Goal: Task Accomplishment & Management: Manage account settings

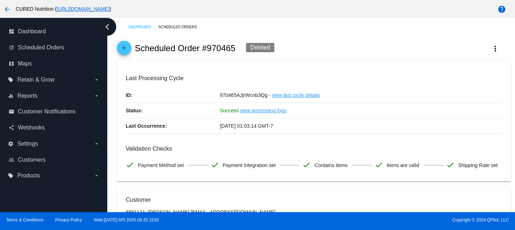
click at [126, 49] on mat-icon "arrow_back" at bounding box center [124, 49] width 9 height 9
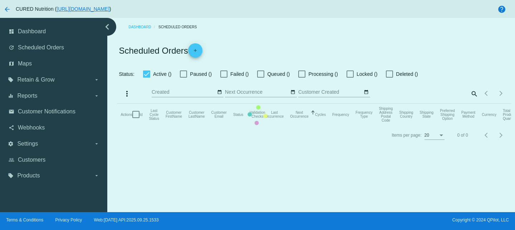
checkbox input "true"
click at [414, 104] on mat-table "Actions Id Last Cycle Status Customer FirstName Customer LastName Customer Emai…" at bounding box center [314, 114] width 394 height 21
click at [406, 104] on mat-table "Actions Id Last Cycle Status Customer FirstName Customer LastName Customer Emai…" at bounding box center [314, 114] width 394 height 21
click at [401, 104] on mat-table "Actions Id Last Cycle Status Customer FirstName Customer LastName Customer Emai…" at bounding box center [314, 114] width 394 height 21
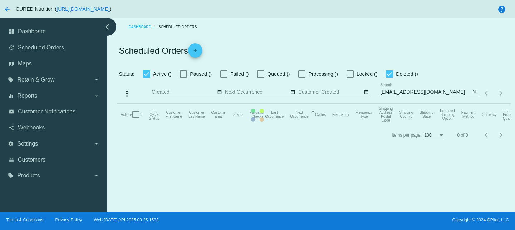
click at [401, 104] on mat-table "Actions Id Last Cycle Status Customer FirstName Customer LastName Customer Emai…" at bounding box center [314, 114] width 394 height 21
click at [401, 93] on app-dashboard-scheduled-orders "Scheduled Orders add Status: Active () Paused () Failed () Queued () Processing…" at bounding box center [314, 90] width 394 height 109
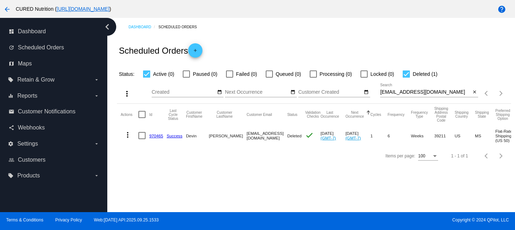
click at [401, 93] on input "[EMAIL_ADDRESS][DOMAIN_NAME]" at bounding box center [425, 92] width 91 height 6
paste input "smh1221@gmai"
click at [389, 92] on input "[EMAIL_ADDRESS][DOMAIN_NAME]" at bounding box center [425, 92] width 91 height 6
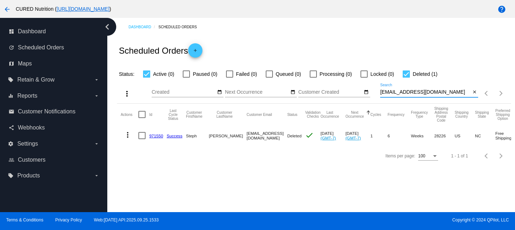
click at [389, 92] on input "[EMAIL_ADDRESS][DOMAIN_NAME]" at bounding box center [425, 92] width 91 height 6
paste input "[EMAIL_ADDRESS]"
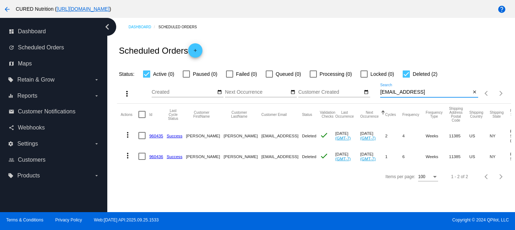
click at [403, 91] on input "[EMAIL_ADDRESS]" at bounding box center [425, 92] width 91 height 6
paste input "[EMAIL_ADDRESS][DOMAIN_NAME]"
type input "[EMAIL_ADDRESS][DOMAIN_NAME]"
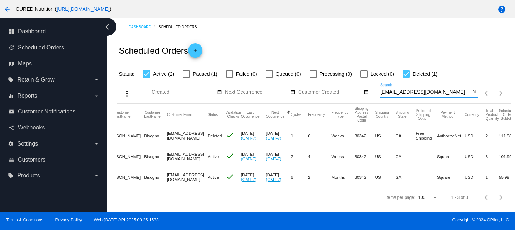
scroll to position [0, 84]
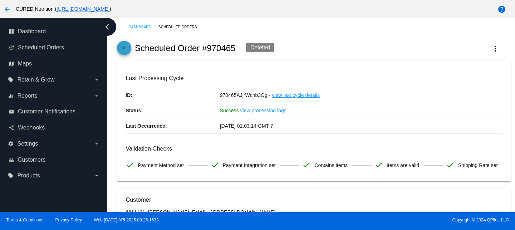
click at [126, 47] on mat-icon "arrow_back" at bounding box center [124, 49] width 9 height 9
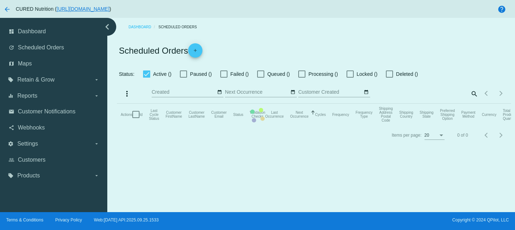
checkbox input "true"
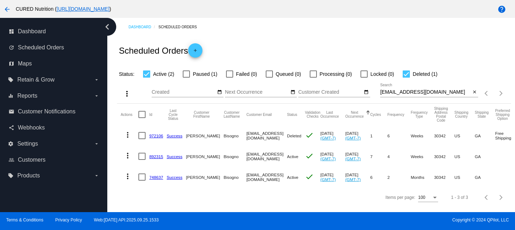
click at [153, 137] on link "972106" at bounding box center [156, 135] width 14 height 5
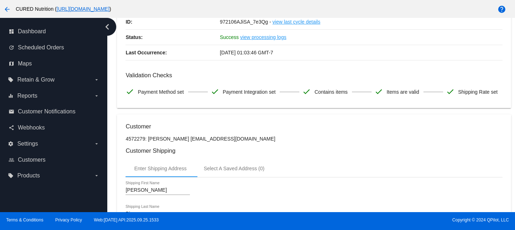
scroll to position [109, 0]
